Goal: Information Seeking & Learning: Check status

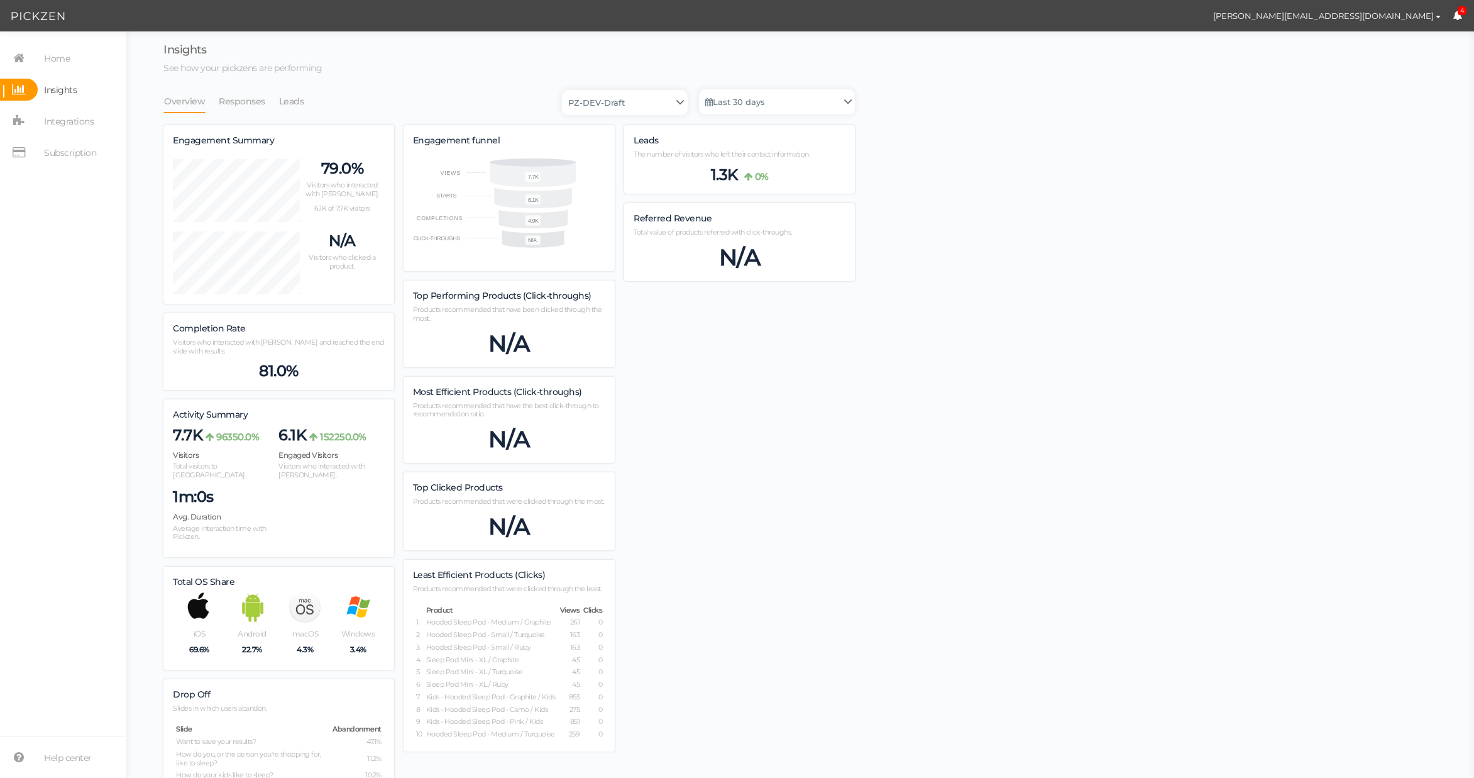
scroll to position [884, 691]
click at [813, 239] on div "Referred Revenue Total value of products referred with click-throughs. N/A" at bounding box center [739, 242] width 231 height 78
click at [498, 79] on div "Insights See how your pickzens are performing Overview Responses Leads PZ-DEV-D…" at bounding box center [508, 516] width 691 height 944
click at [237, 97] on link "Responses" at bounding box center [242, 101] width 48 height 24
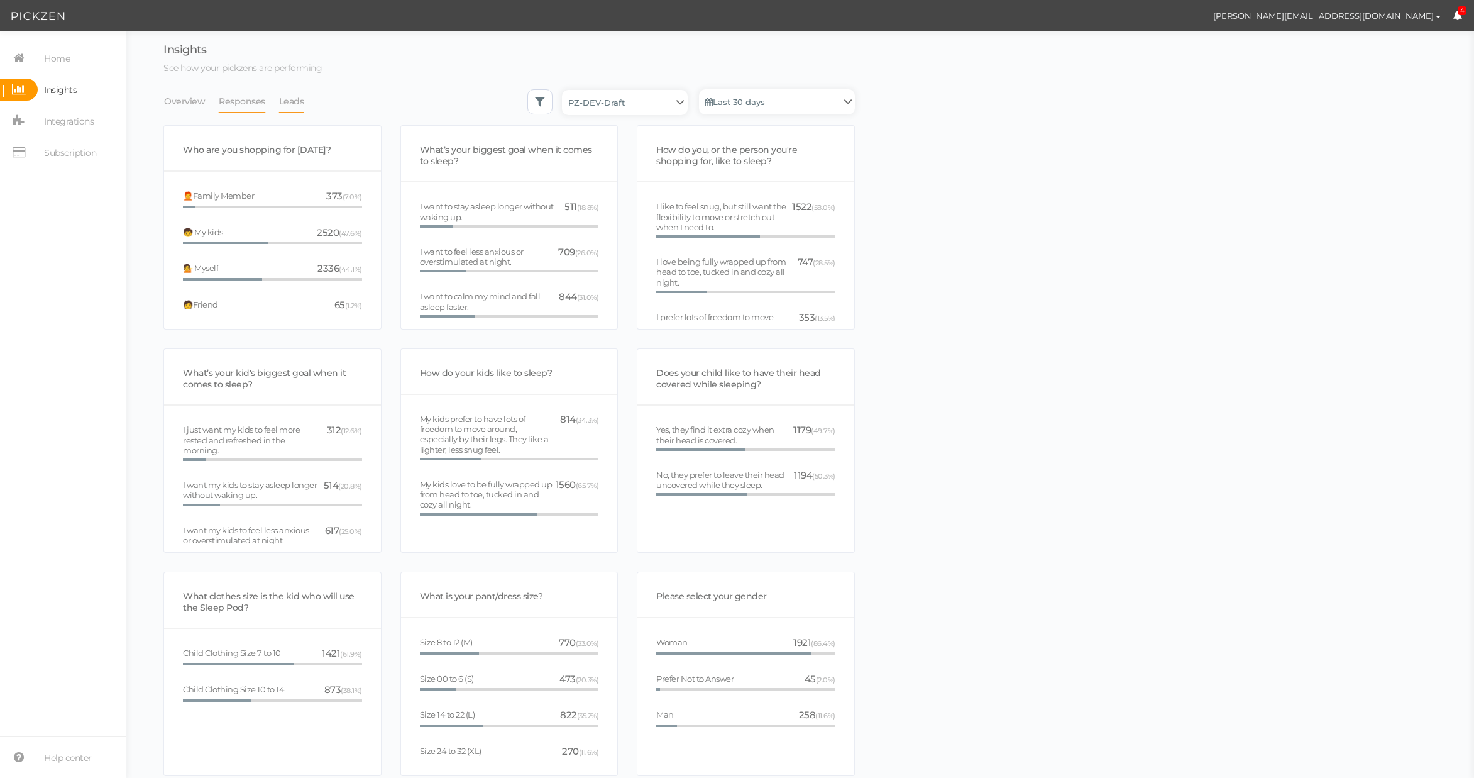
click at [292, 100] on link "Leads" at bounding box center [291, 101] width 26 height 24
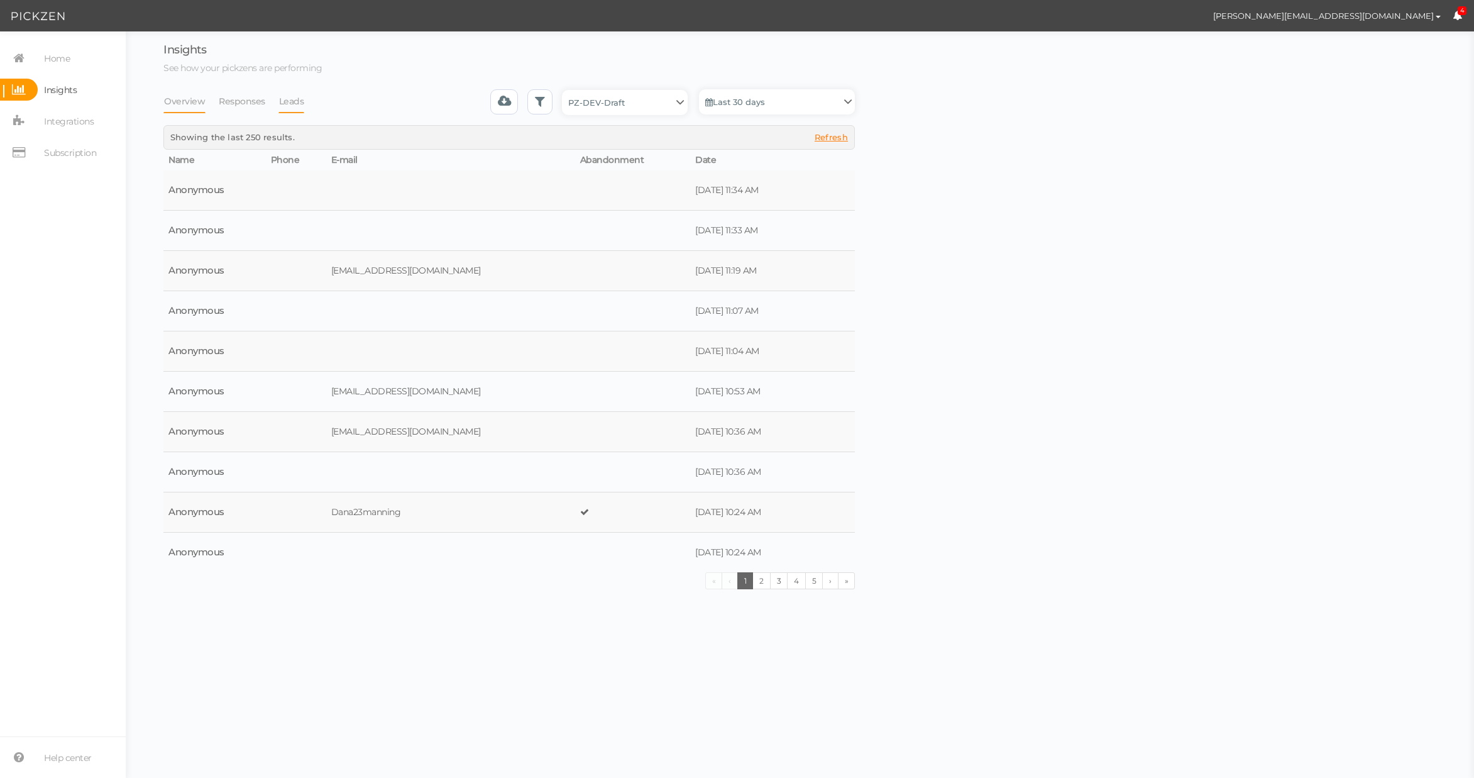
click at [185, 99] on link "Overview" at bounding box center [184, 101] width 42 height 24
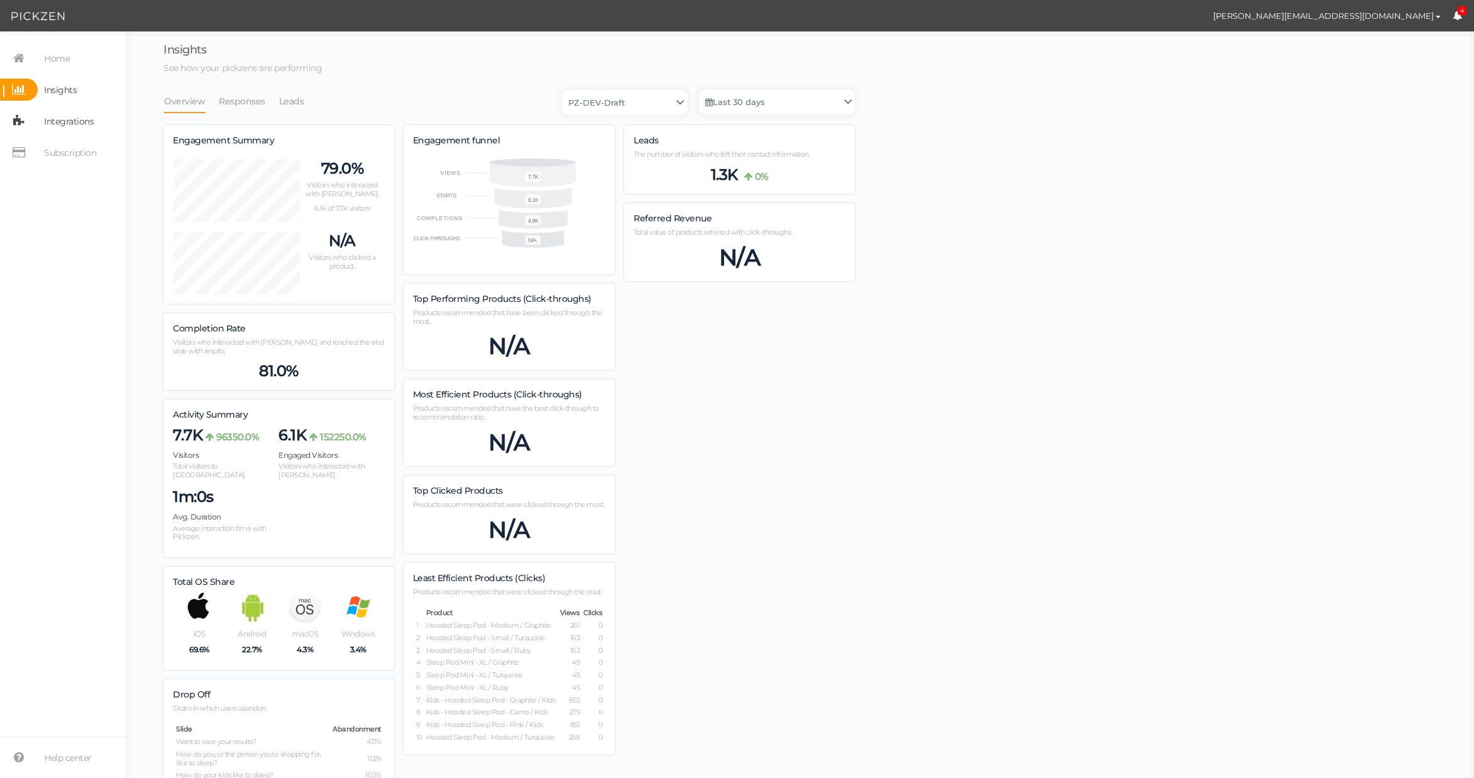
click at [60, 117] on span "Integrations" at bounding box center [69, 121] width 50 height 20
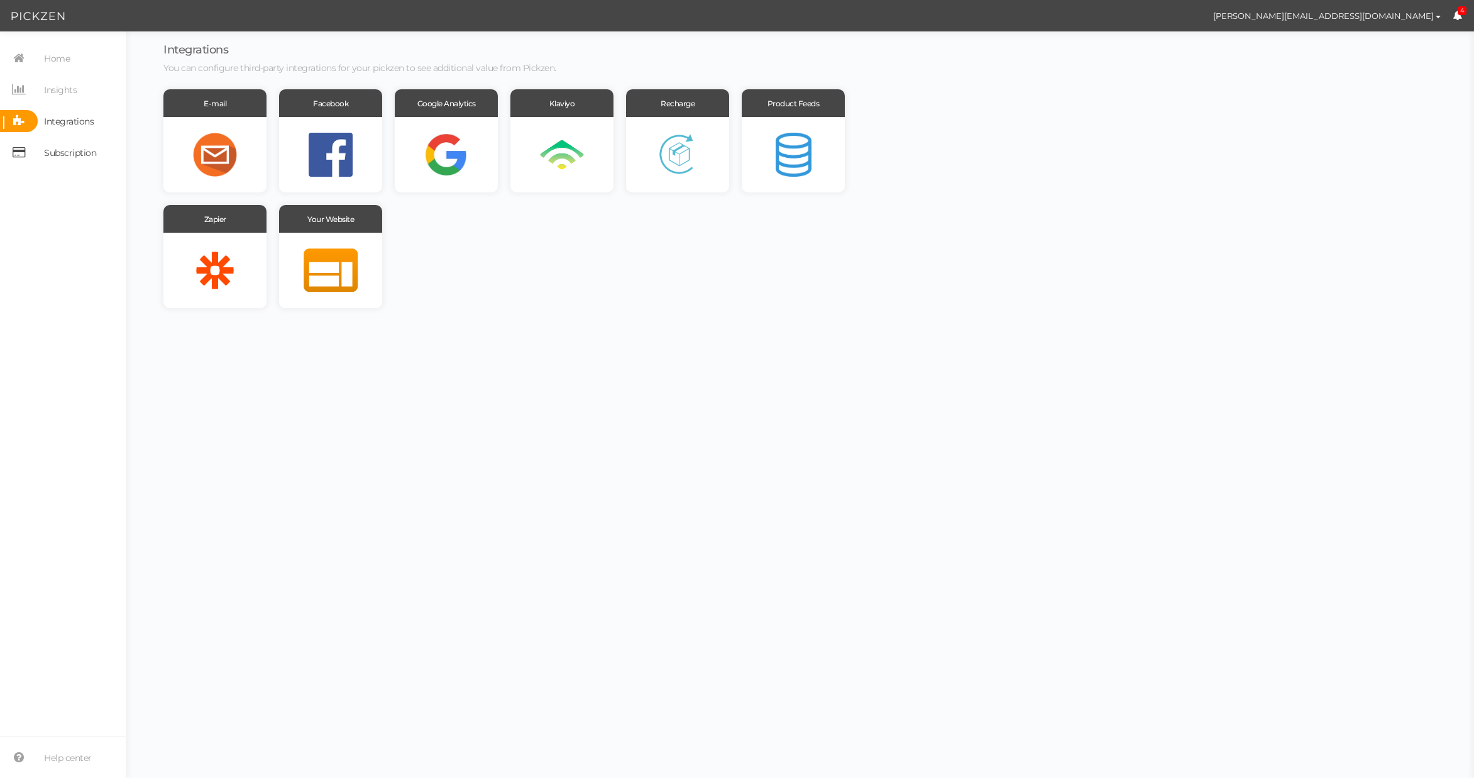
drag, startPoint x: 65, startPoint y: 160, endPoint x: 71, endPoint y: 160, distance: 6.3
click at [65, 160] on span "Subscription" at bounding box center [70, 153] width 52 height 20
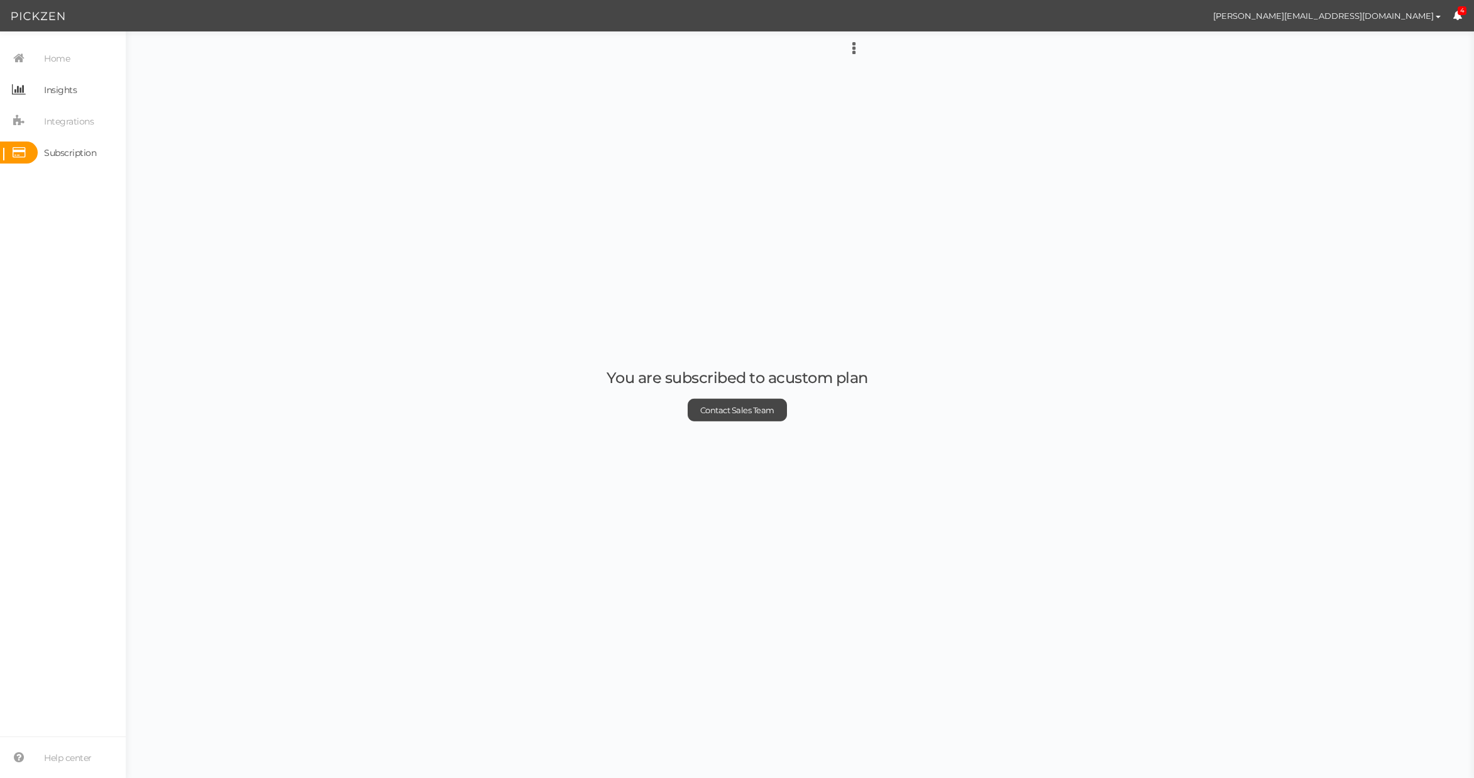
click at [57, 92] on span "Insights" at bounding box center [60, 90] width 33 height 20
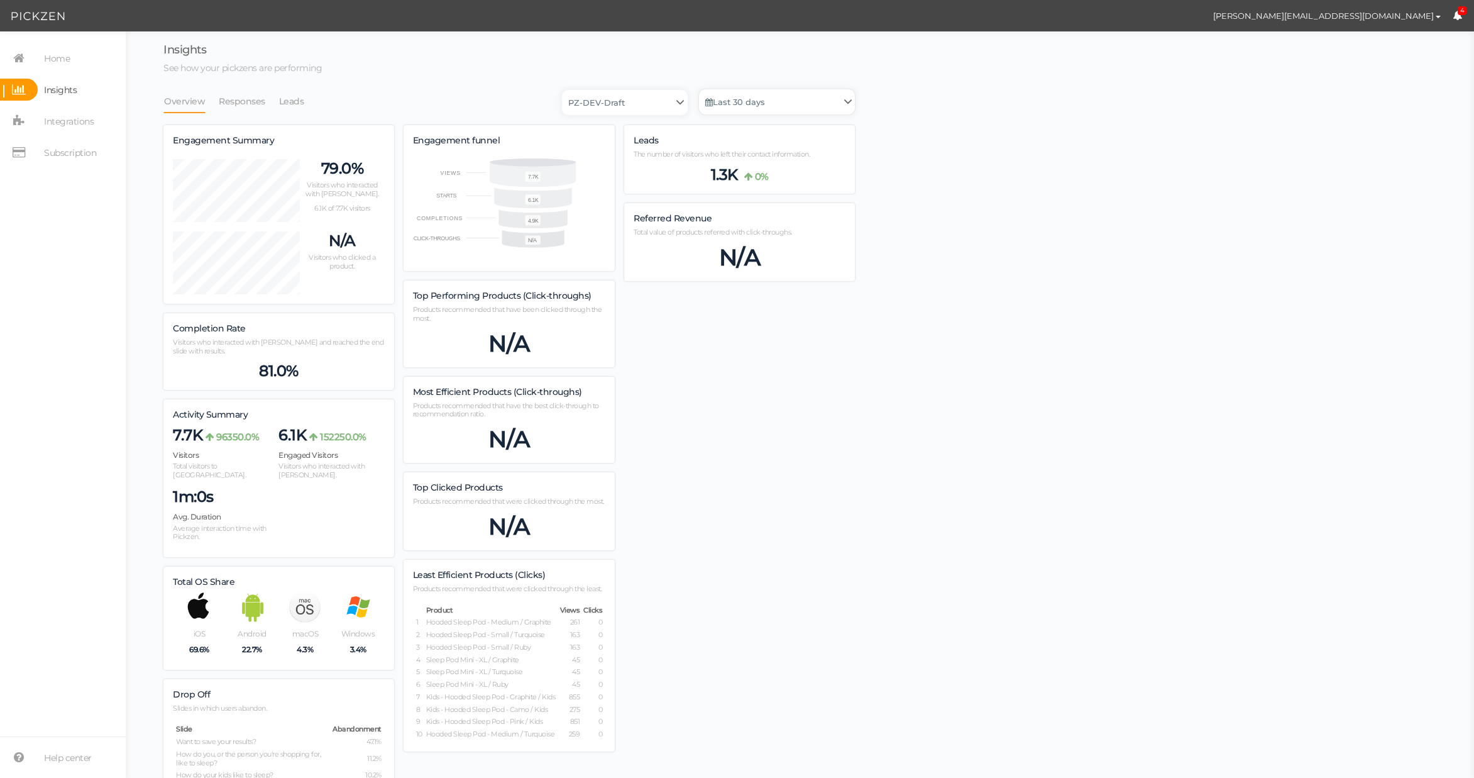
click at [744, 103] on link "Last 30 days" at bounding box center [777, 101] width 156 height 25
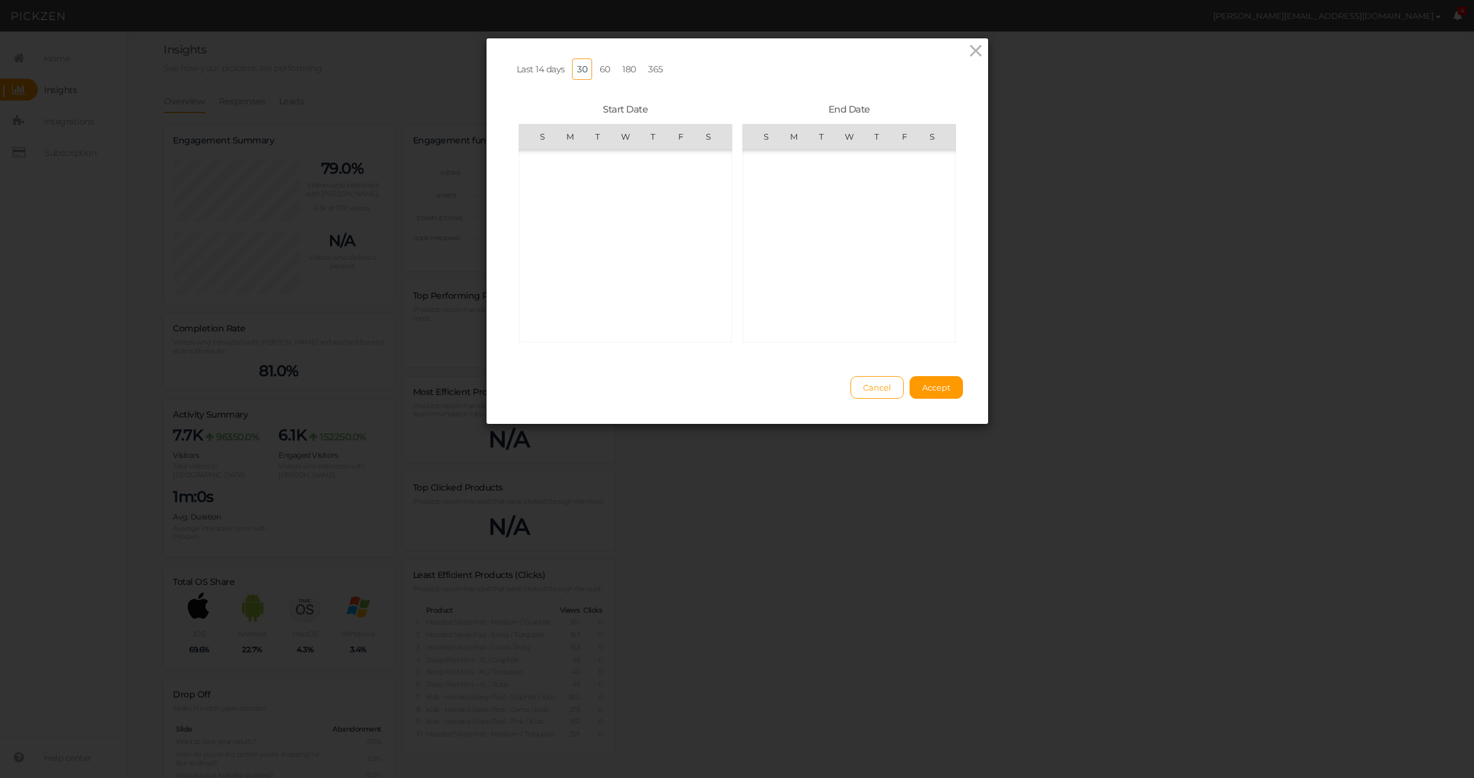
scroll to position [291192, 0]
click at [543, 70] on span "Last 14 days" at bounding box center [541, 68] width 48 height 11
click at [937, 397] on button "Accept" at bounding box center [936, 387] width 53 height 23
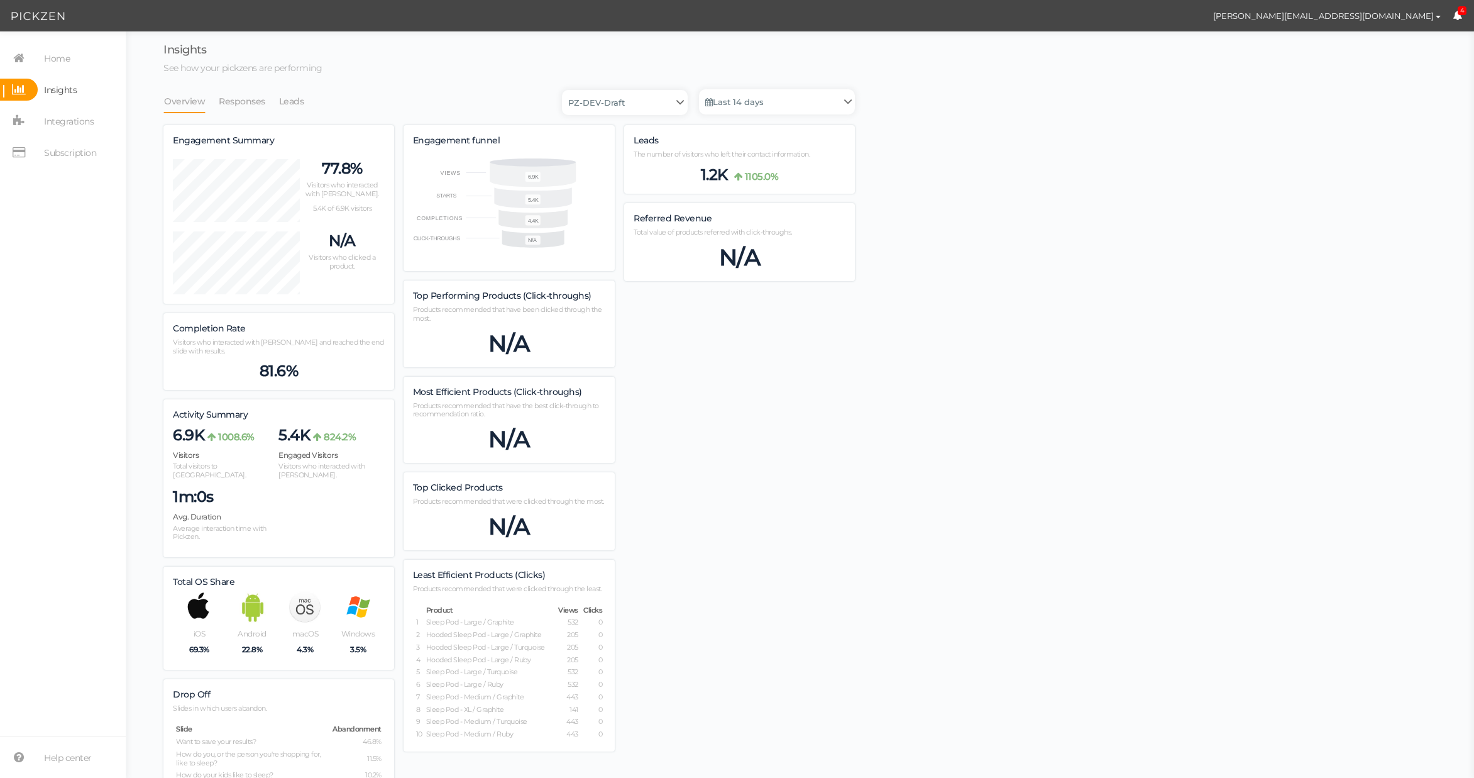
scroll to position [0, 0]
drag, startPoint x: 252, startPoint y: 368, endPoint x: 351, endPoint y: 368, distance: 99.3
click at [351, 368] on div "81.6%" at bounding box center [279, 370] width 212 height 19
click at [781, 394] on div "Engagement Summary 77.8% Visitors who interacted with [PERSON_NAME]. 5.4K of 6.…" at bounding box center [508, 540] width 691 height 831
drag, startPoint x: 311, startPoint y: 180, endPoint x: 361, endPoint y: 190, distance: 51.3
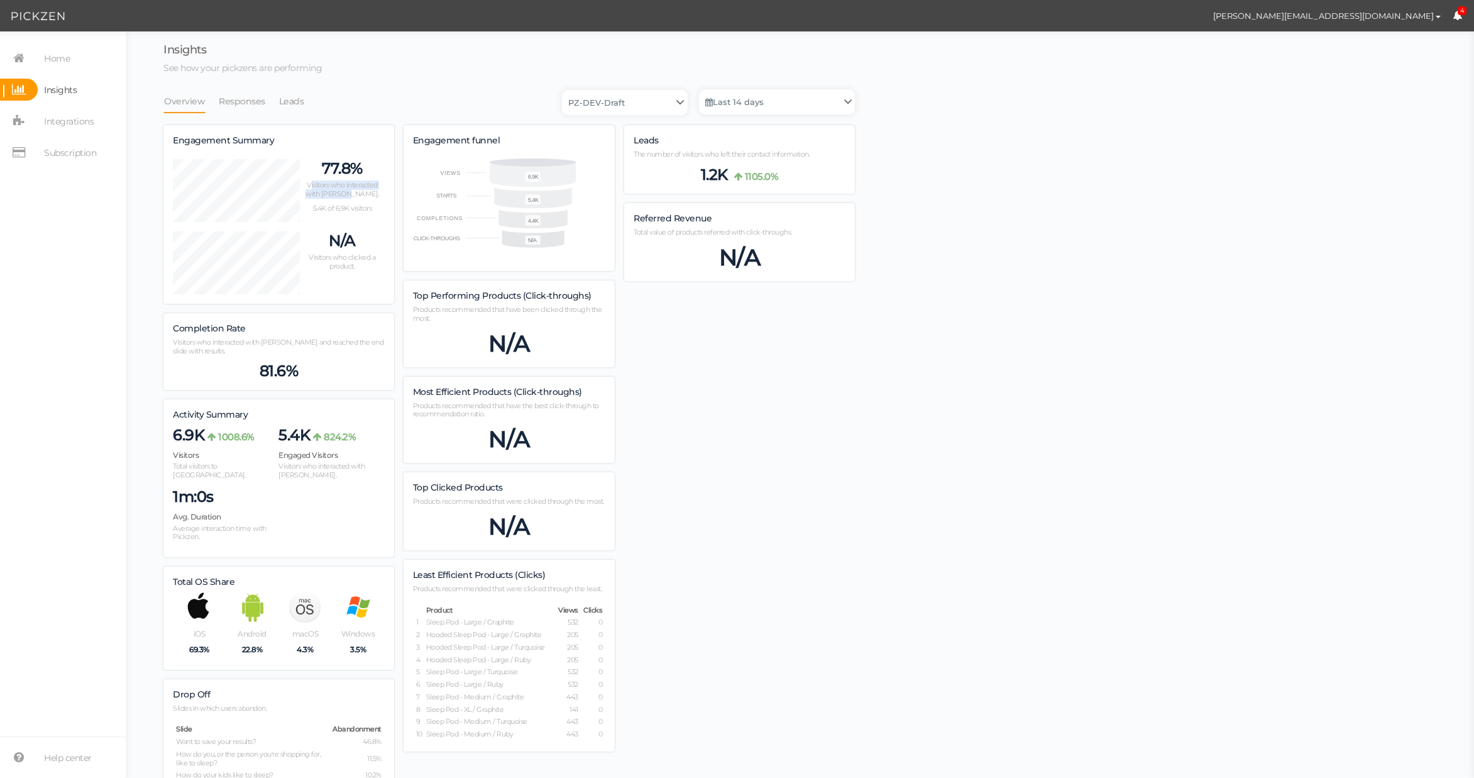
click at [361, 190] on span "Visitors who interacted with [PERSON_NAME]." at bounding box center [343, 189] width 74 height 18
click at [413, 74] on div "Insights See how your pickzens are performing Overview Responses Leads PZ-DEV-D…" at bounding box center [508, 516] width 691 height 944
click at [785, 375] on div "Engagement Summary 77.8% Visitors who interacted with [PERSON_NAME]. 5.4K of 6.…" at bounding box center [508, 540] width 691 height 831
click at [1187, 85] on div "Insights See how your pickzens are performing Overview Responses Leads PZ-DEV-D…" at bounding box center [799, 516] width 1323 height 944
